Goal: Task Accomplishment & Management: Manage account settings

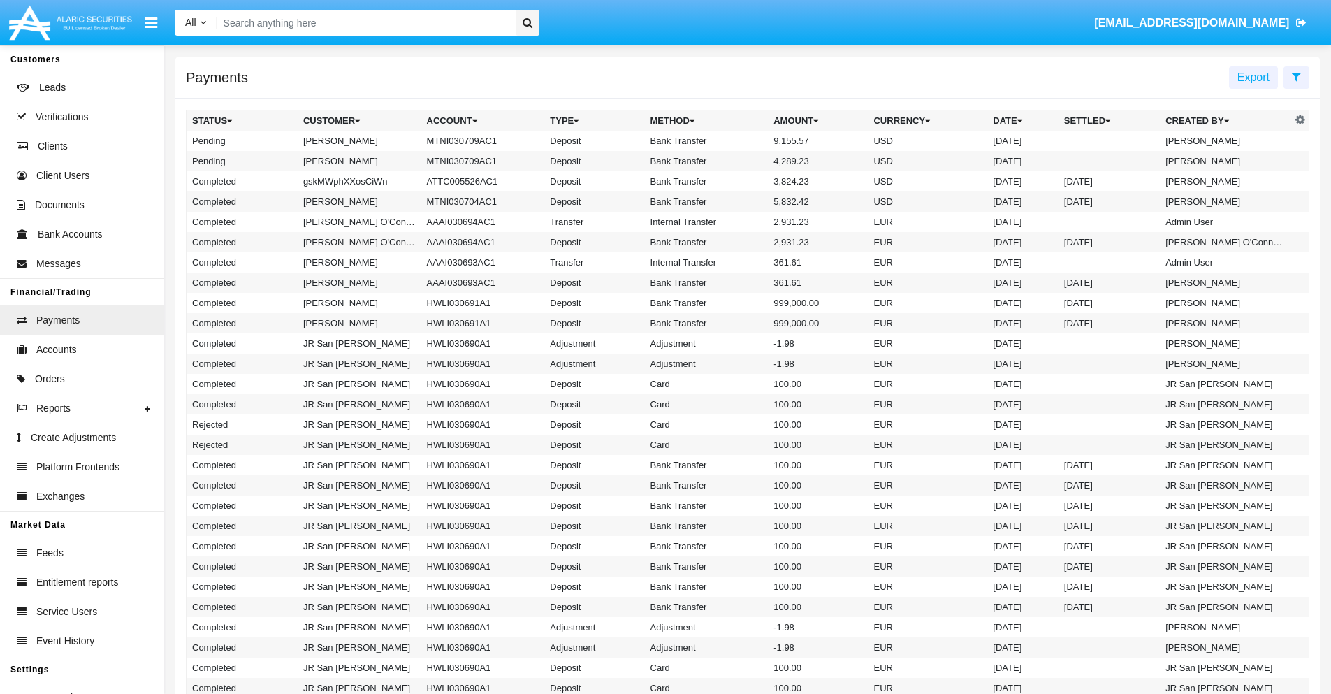
click at [1296, 76] on icon at bounding box center [1296, 76] width 9 height 11
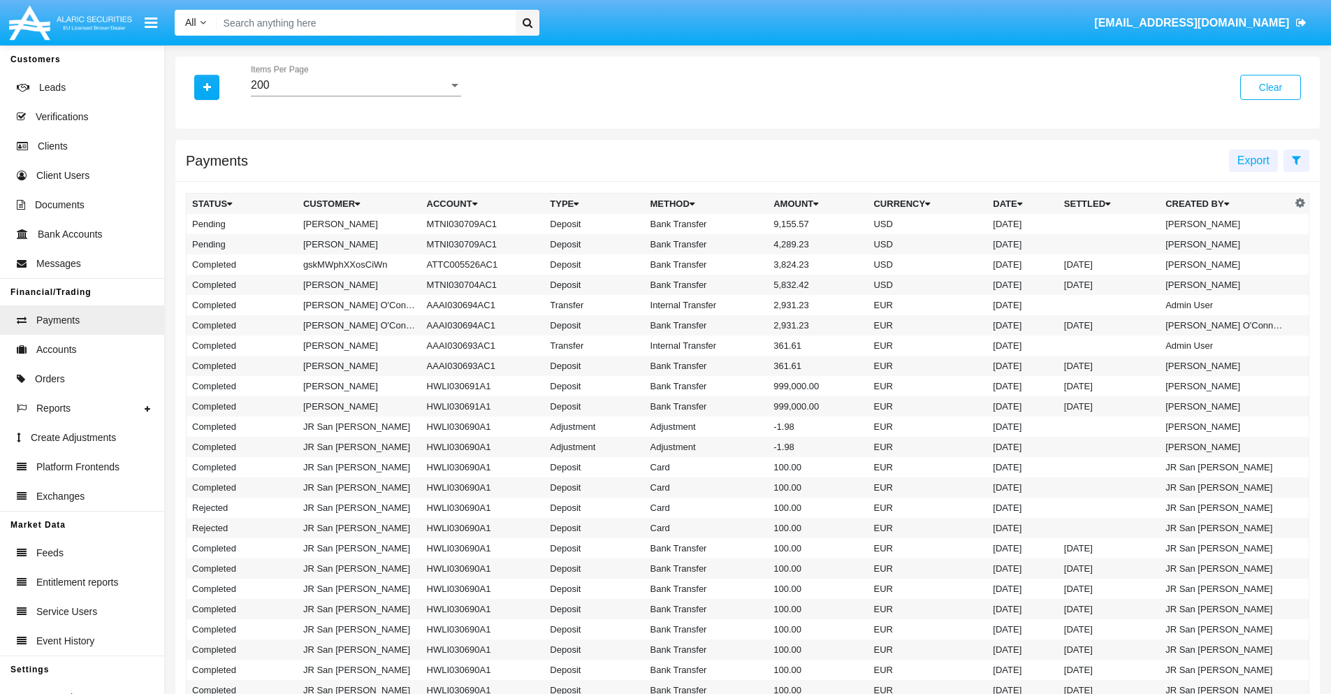
click at [356, 85] on div "200" at bounding box center [350, 85] width 198 height 13
click at [356, 96] on span "10" at bounding box center [356, 96] width 210 height 34
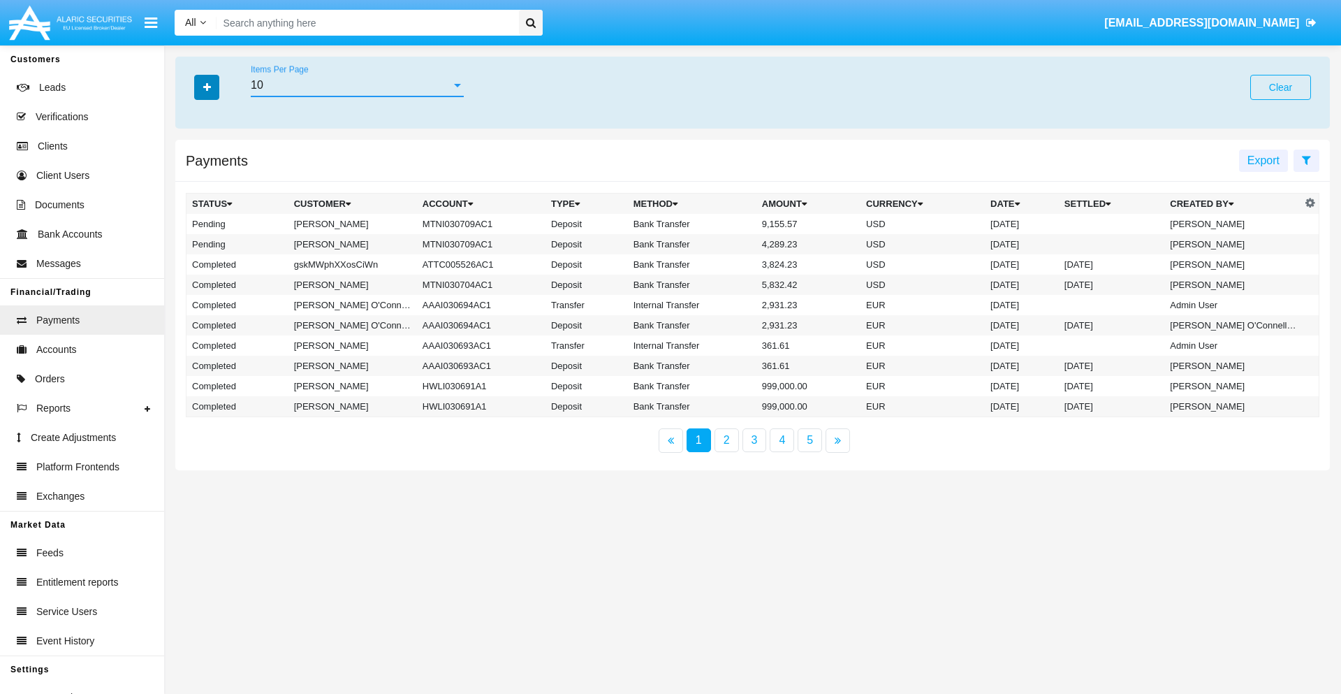
click at [207, 87] on icon "button" at bounding box center [207, 87] width 8 height 10
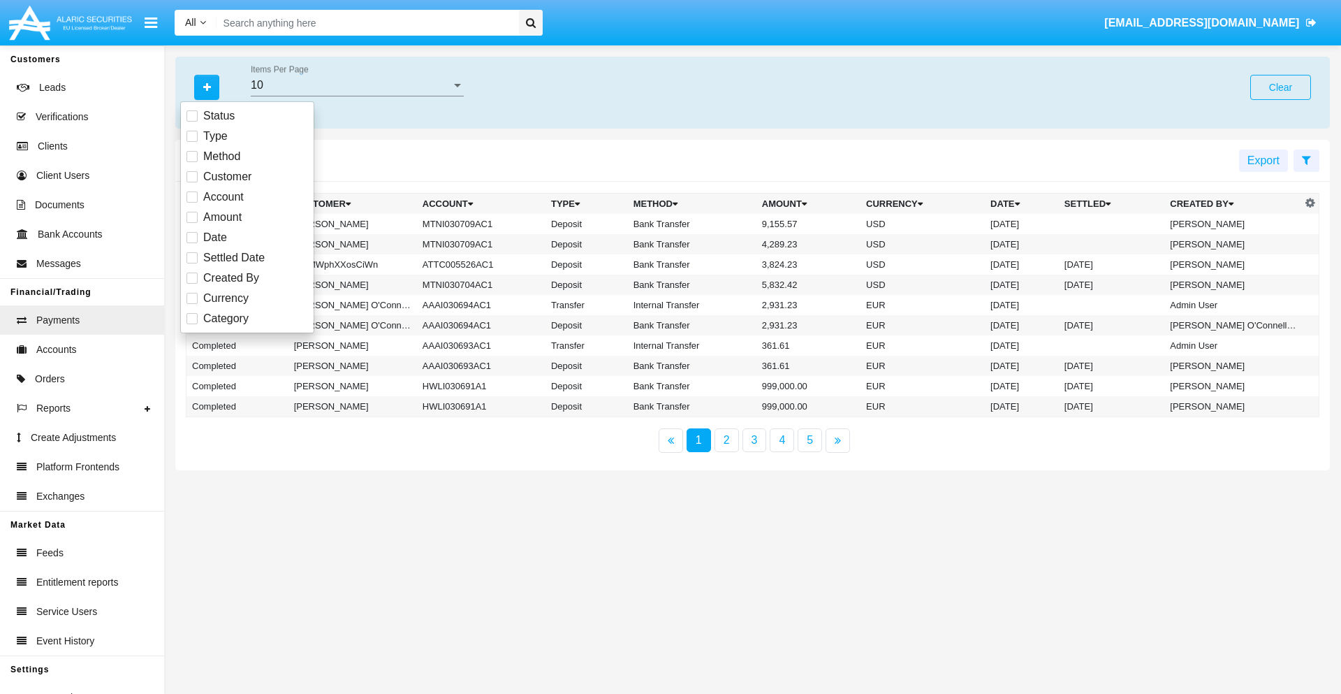
click at [219, 116] on span "Status" at bounding box center [218, 116] width 31 height 17
click at [192, 122] on input "Status" at bounding box center [191, 122] width 1 height 1
checkbox input "true"
click at [207, 87] on icon "button" at bounding box center [207, 87] width 8 height 10
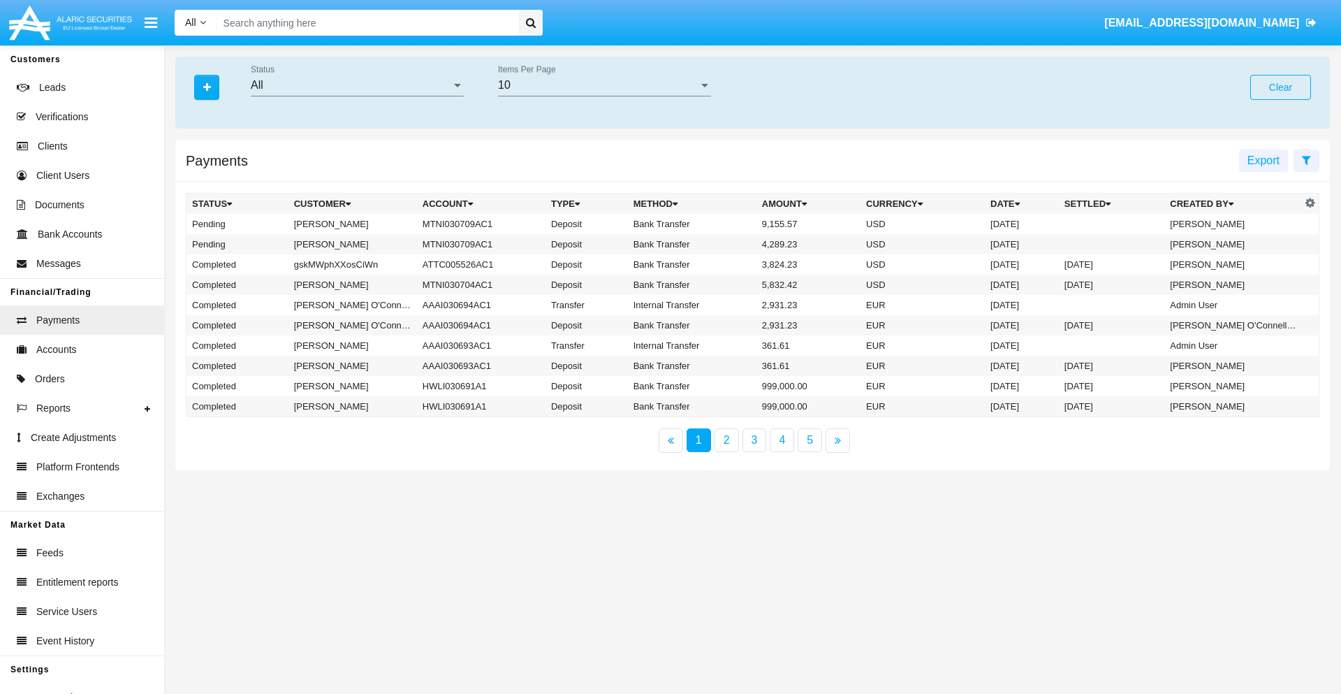
click at [357, 85] on div "All" at bounding box center [351, 85] width 200 height 13
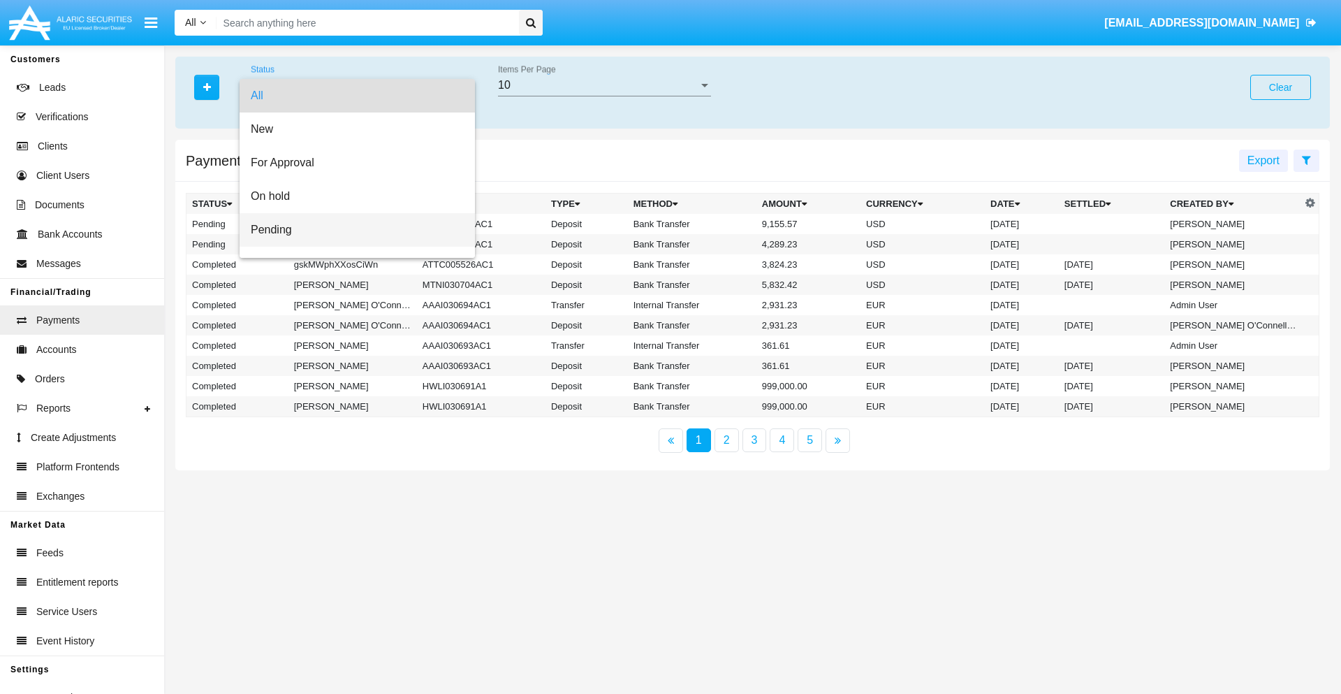
click at [351, 230] on span "Pending" at bounding box center [357, 230] width 213 height 34
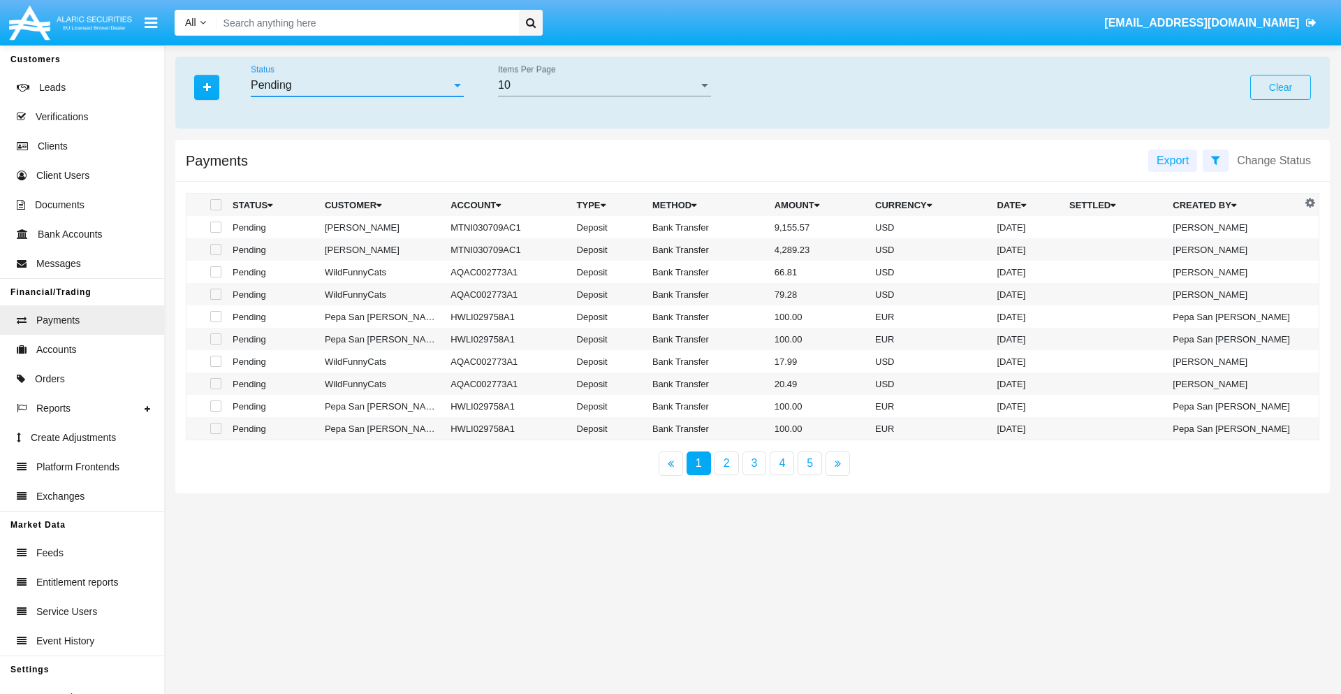
click at [214, 227] on span at bounding box center [215, 226] width 11 height 11
click at [215, 233] on input "checkbox" at bounding box center [215, 233] width 1 height 1
checkbox input "true"
click at [214, 249] on span at bounding box center [215, 249] width 11 height 11
click at [215, 255] on input "checkbox" at bounding box center [215, 255] width 1 height 1
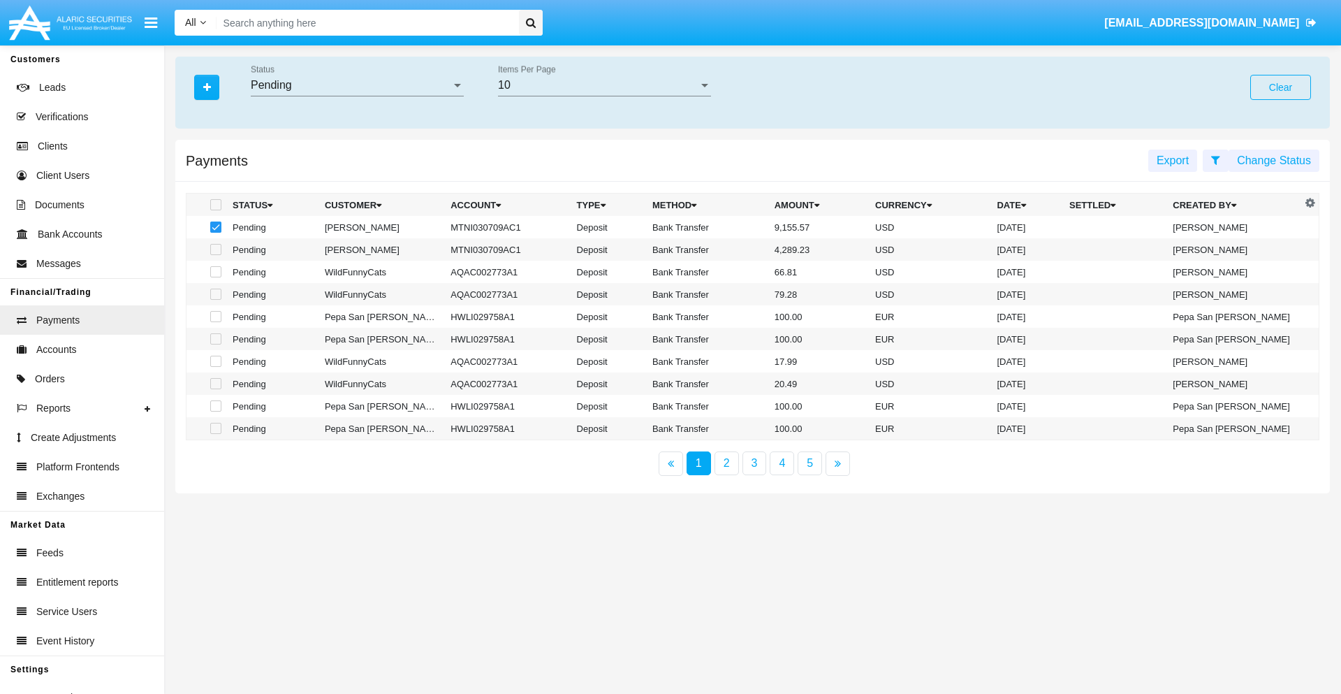
checkbox input "true"
click at [1274, 160] on button "Change Status" at bounding box center [1274, 160] width 91 height 22
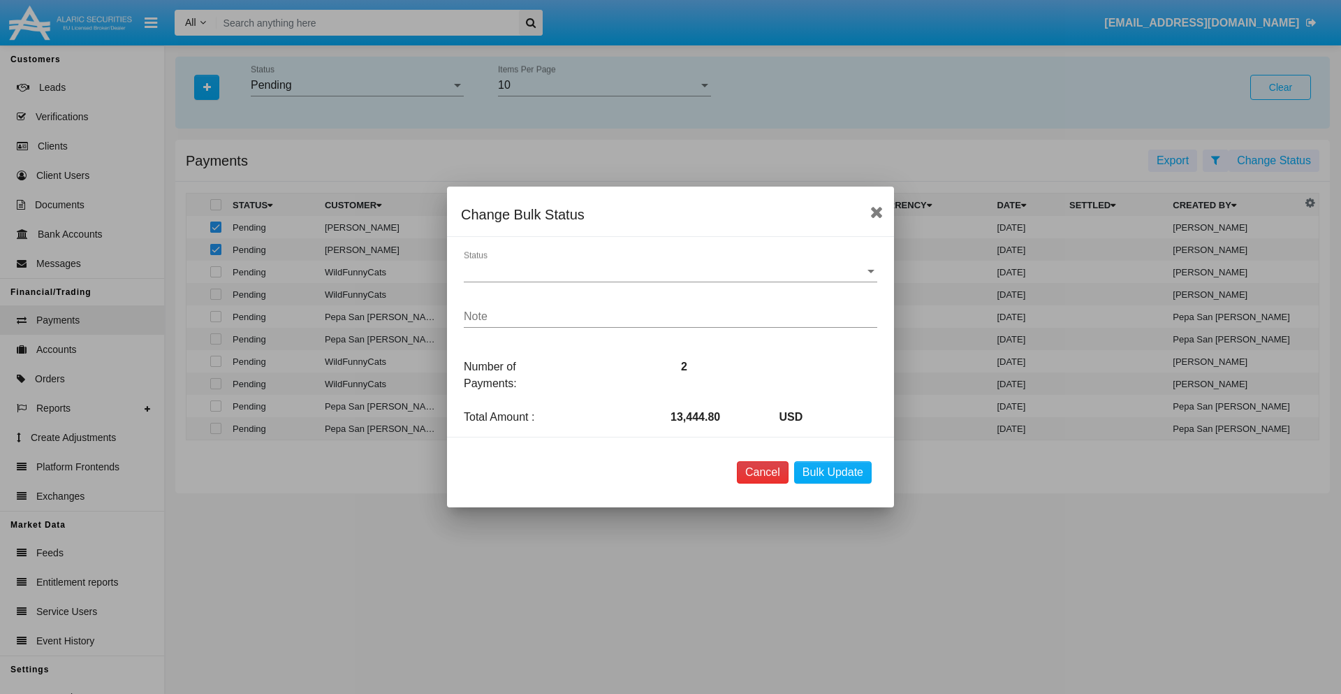
click at [762, 472] on button "Cancel" at bounding box center [763, 472] width 52 height 22
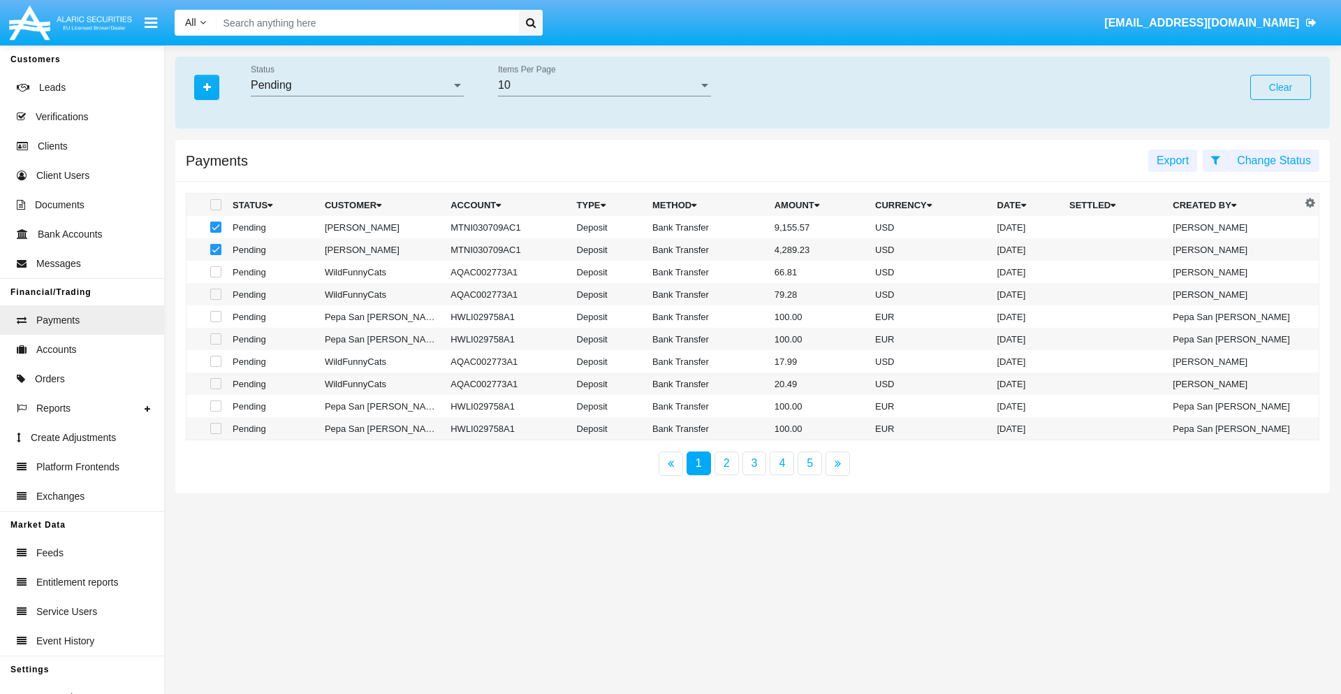
click at [1274, 160] on button "Change Status" at bounding box center [1274, 160] width 91 height 22
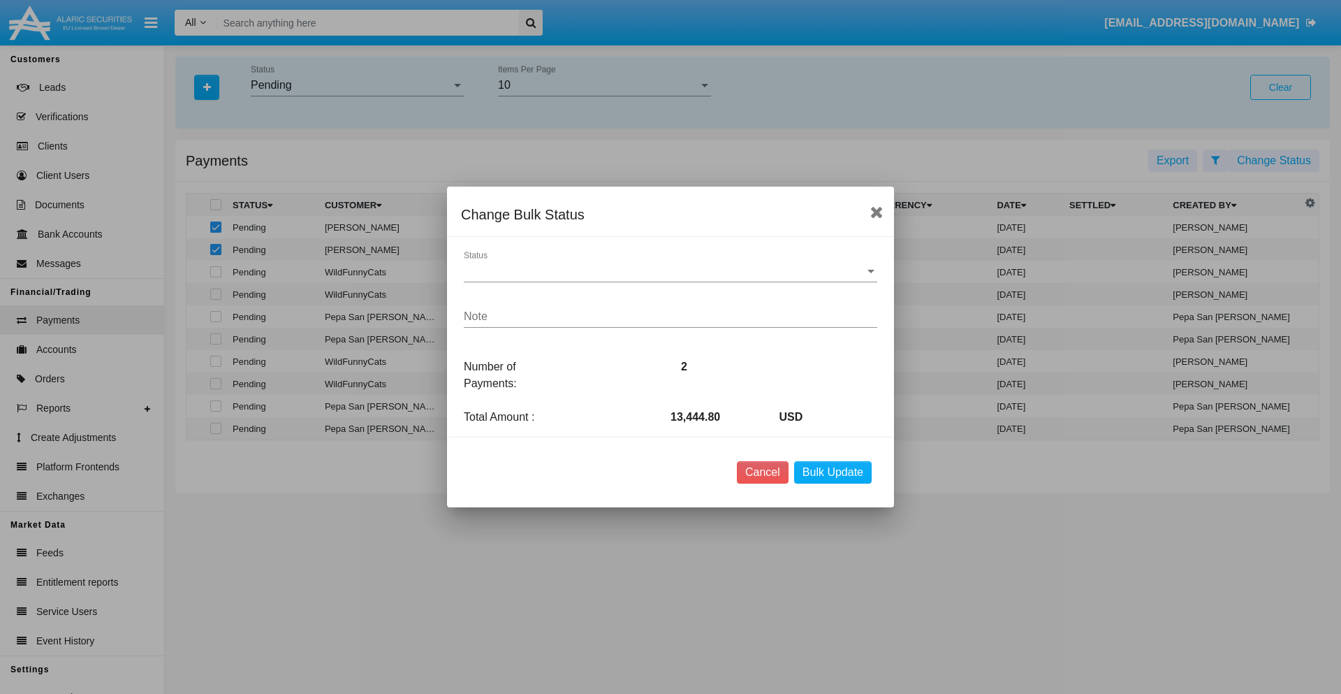
click at [671, 271] on span "Status" at bounding box center [664, 271] width 401 height 13
click at [671, 281] on span "Processed" at bounding box center [671, 282] width 414 height 34
type textarea "Some test note"
click at [833, 472] on button "Bulk Update" at bounding box center [833, 472] width 78 height 22
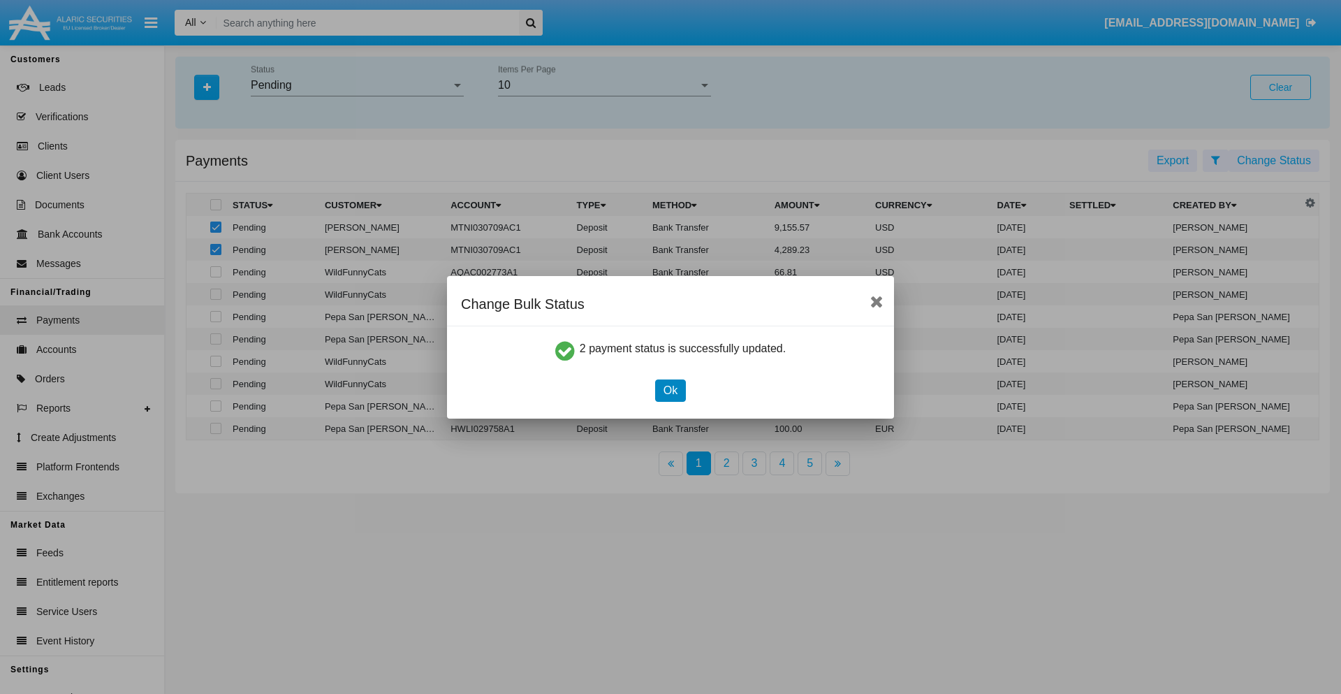
click at [670, 390] on button "Ok" at bounding box center [670, 390] width 31 height 22
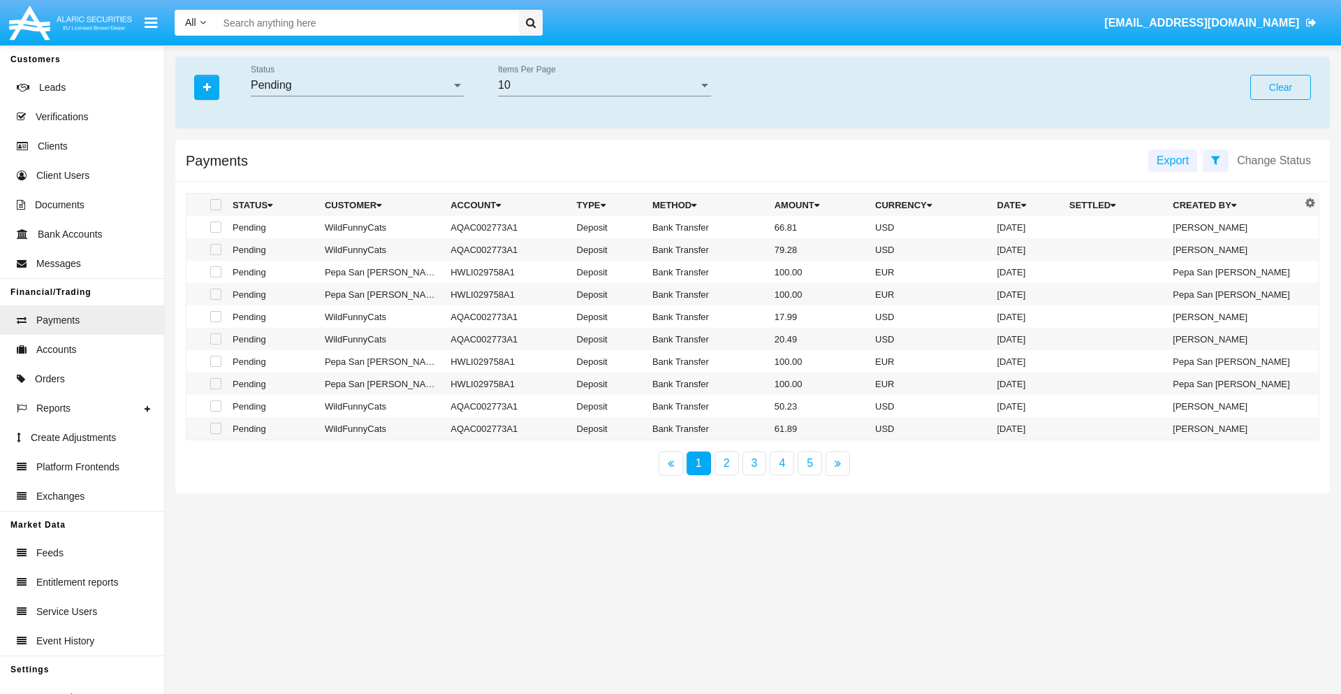
click at [357, 85] on div "Pending" at bounding box center [351, 85] width 200 height 13
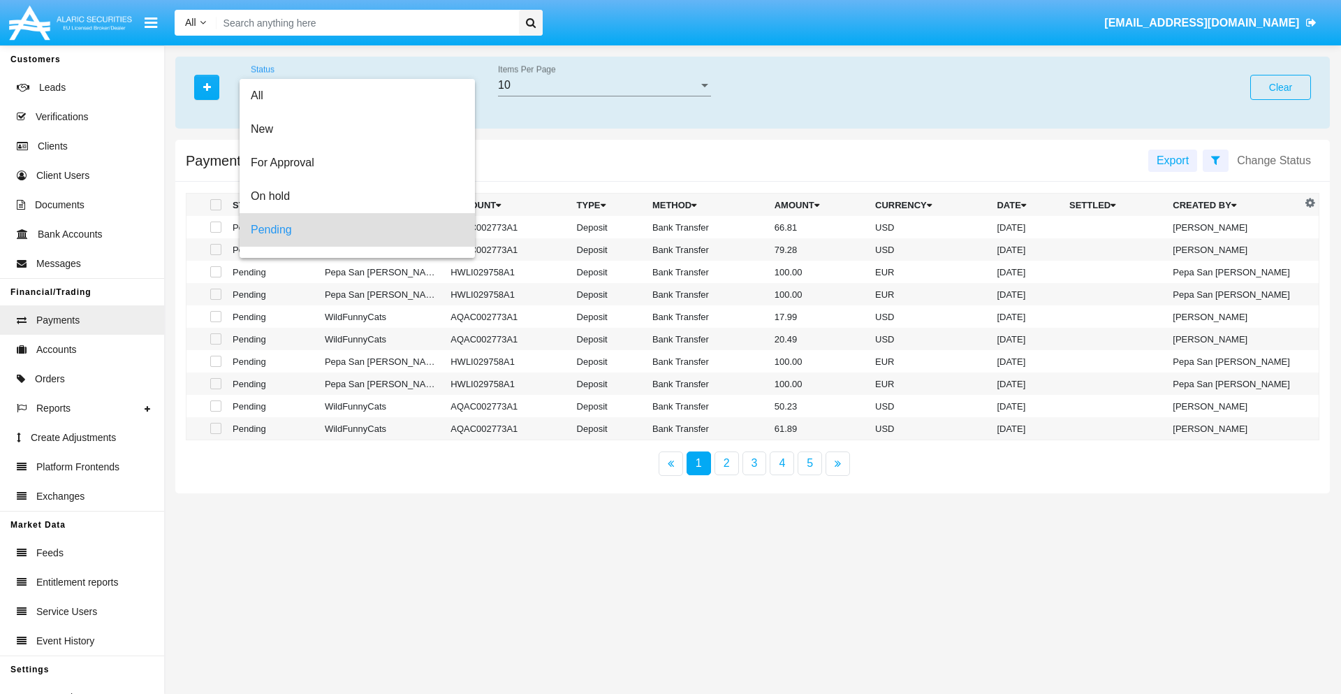
scroll to position [61, 0]
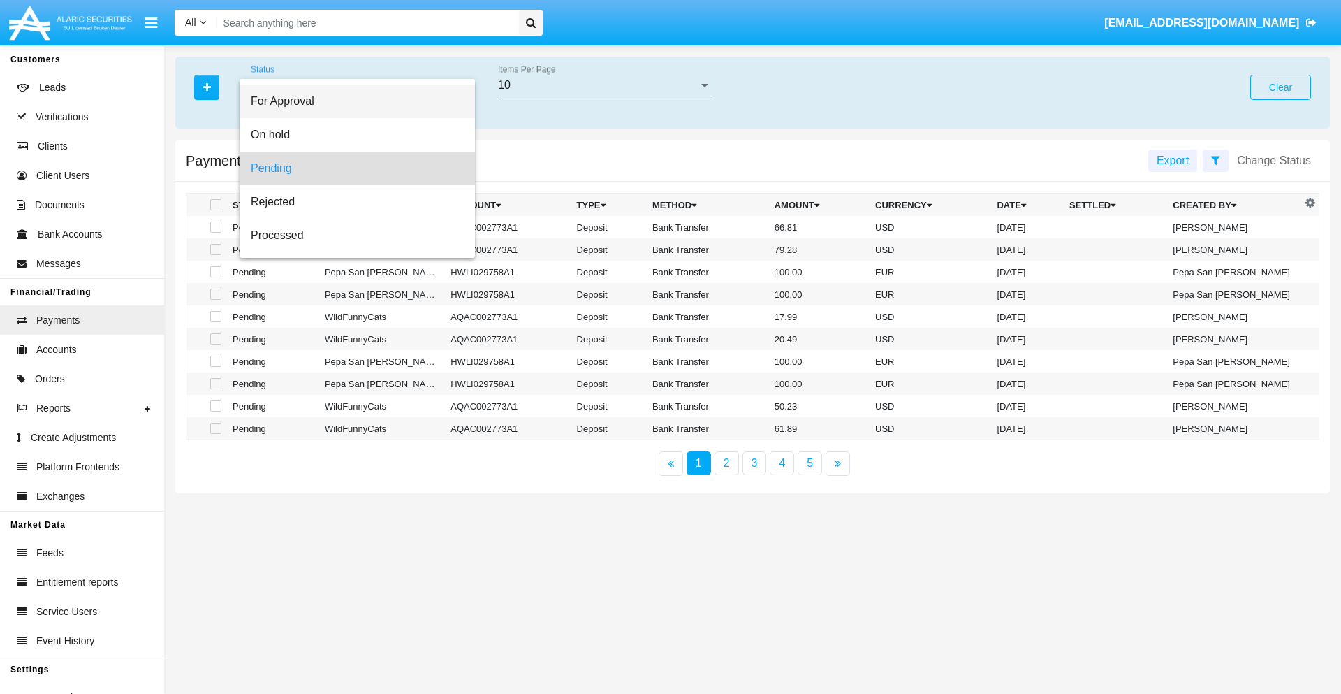
click at [351, 101] on span "For Approval" at bounding box center [357, 102] width 213 height 34
